Goal: Transaction & Acquisition: Book appointment/travel/reservation

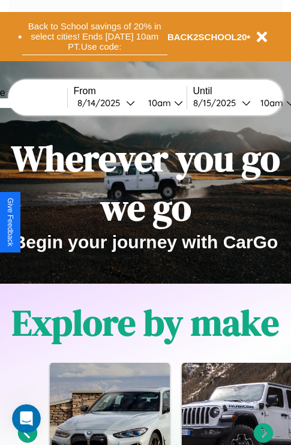
click at [94, 37] on button "Back to School savings of 20% in select cities! Ends [DATE] 10am PT. Use code:" at bounding box center [94, 36] width 145 height 37
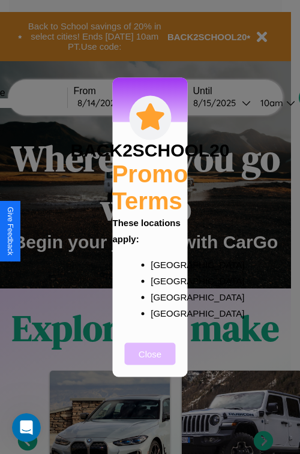
click at [150, 361] on button "Close" at bounding box center [150, 353] width 51 height 22
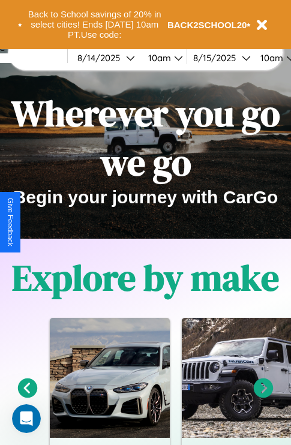
scroll to position [185, 0]
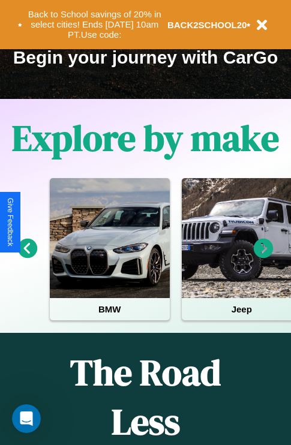
click at [263, 256] on icon at bounding box center [263, 249] width 20 height 20
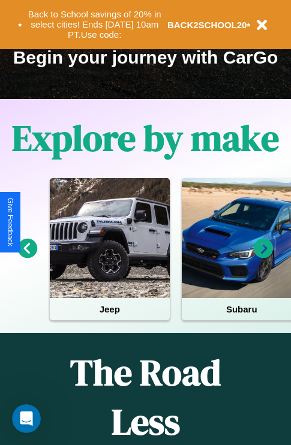
click at [27, 256] on icon at bounding box center [28, 249] width 20 height 20
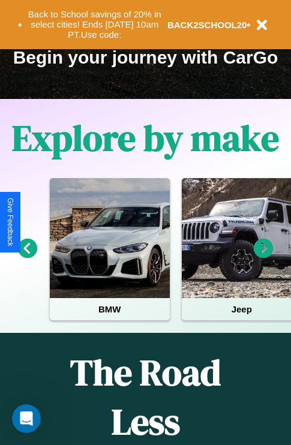
click at [263, 256] on icon at bounding box center [263, 249] width 20 height 20
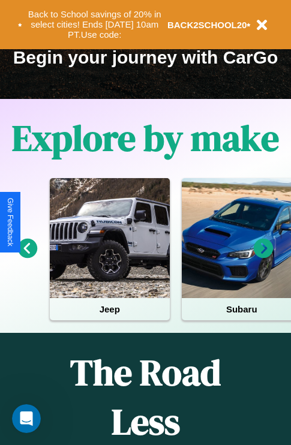
click at [263, 256] on icon at bounding box center [263, 249] width 20 height 20
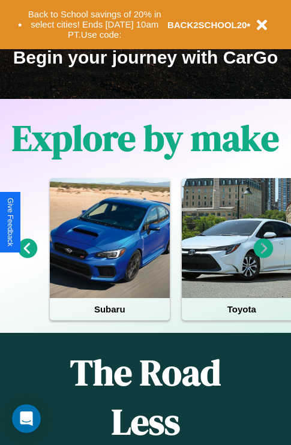
click at [263, 256] on icon at bounding box center [263, 249] width 20 height 20
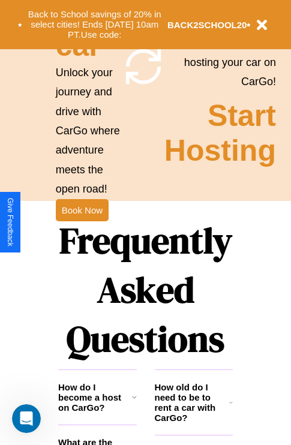
scroll to position [1167, 0]
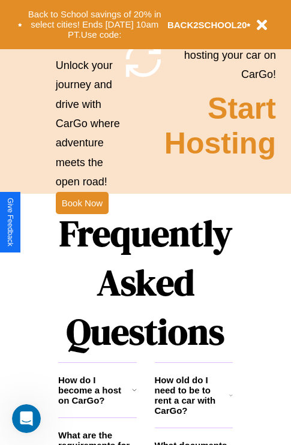
click at [82, 222] on h1 "Frequently Asked Questions" at bounding box center [145, 282] width 174 height 159
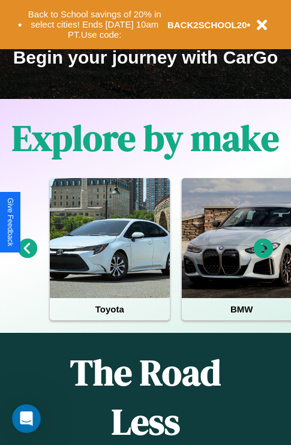
scroll to position [0, 0]
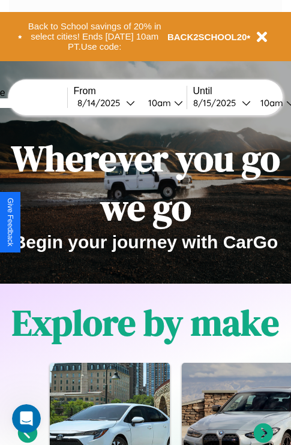
type input "******"
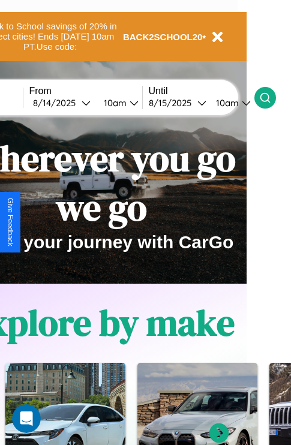
click at [271, 97] on icon at bounding box center [265, 98] width 12 height 12
